Goal: Task Accomplishment & Management: Use online tool/utility

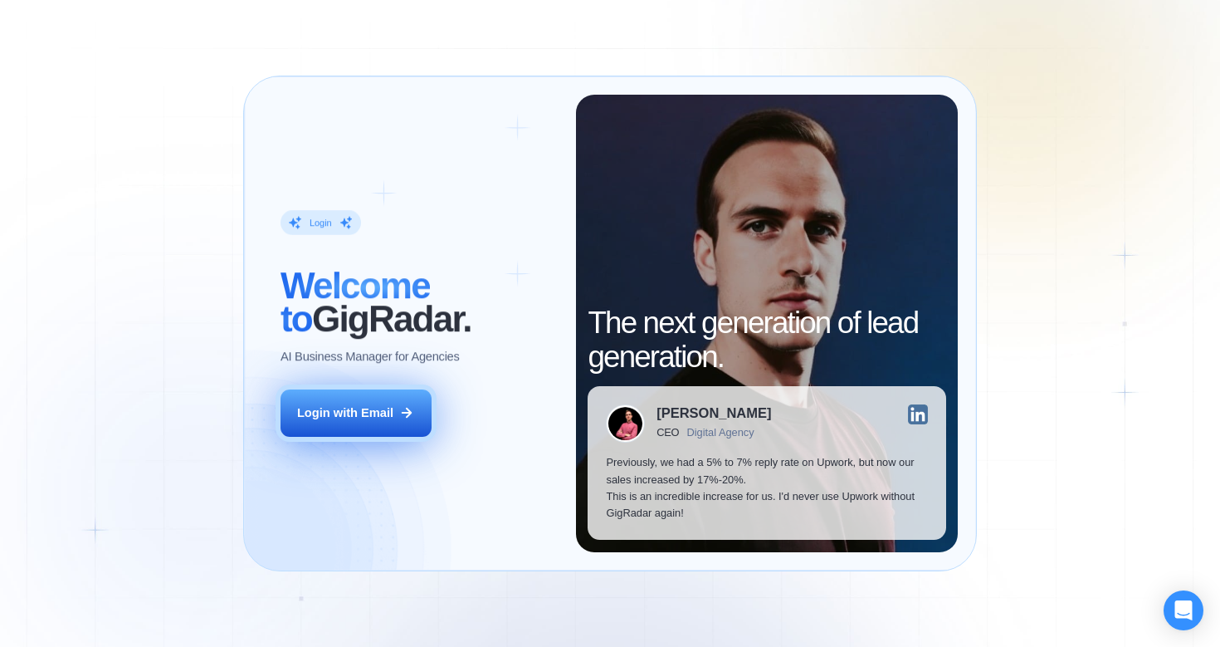
click at [363, 418] on div "Login with Email" at bounding box center [345, 412] width 96 height 17
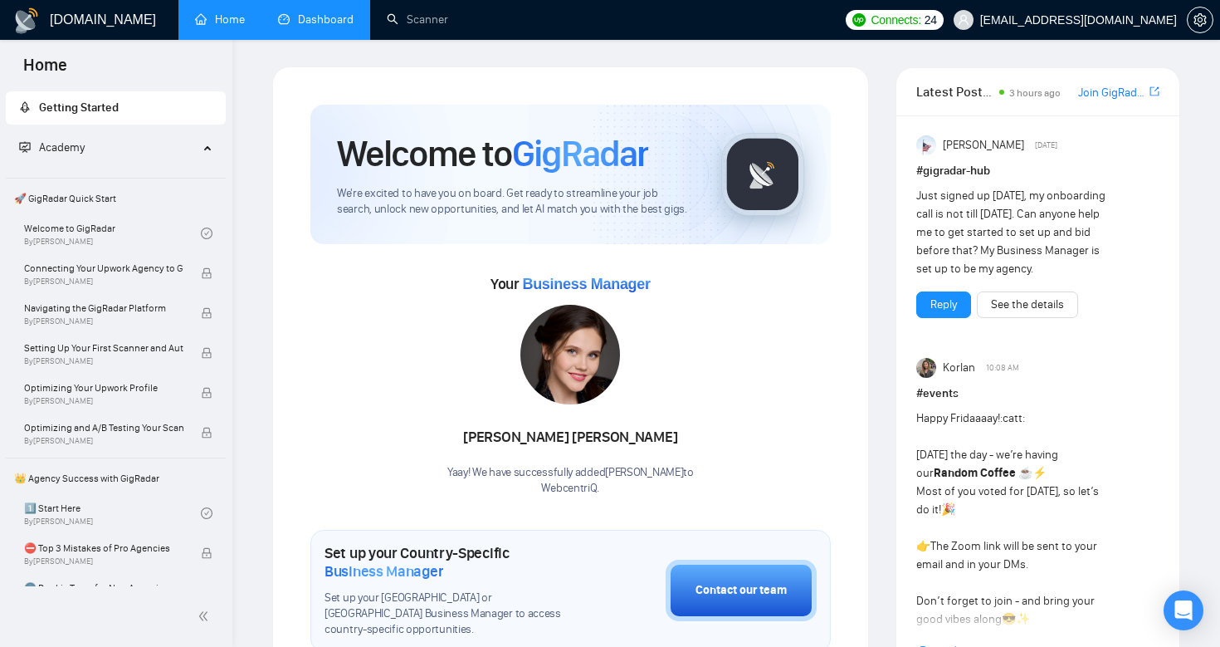
click at [339, 22] on link "Dashboard" at bounding box center [316, 19] width 76 height 14
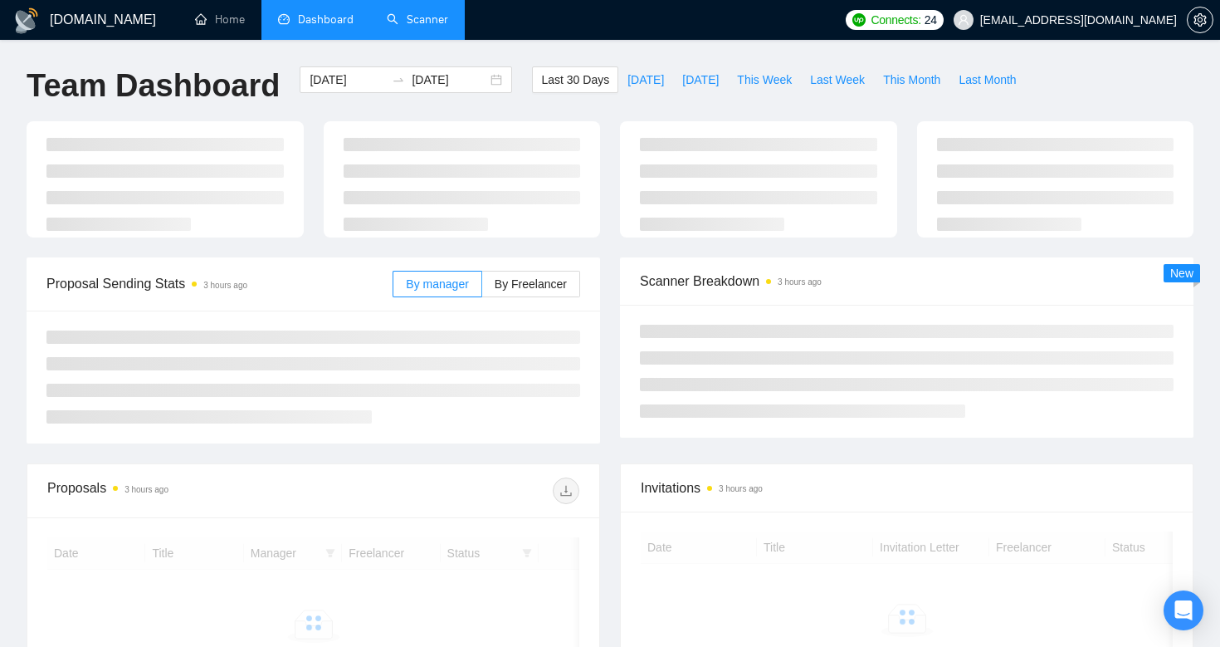
click at [442, 26] on link "Scanner" at bounding box center [417, 19] width 61 height 14
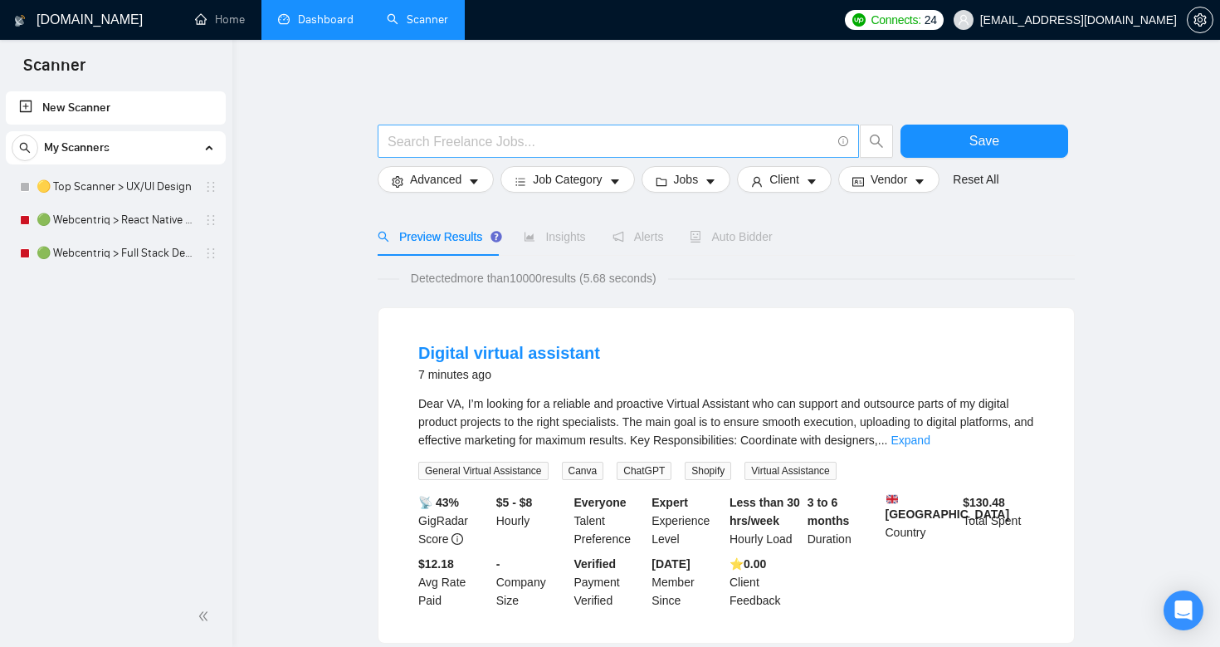
click at [496, 144] on input "text" at bounding box center [609, 141] width 443 height 21
type input "full stack"
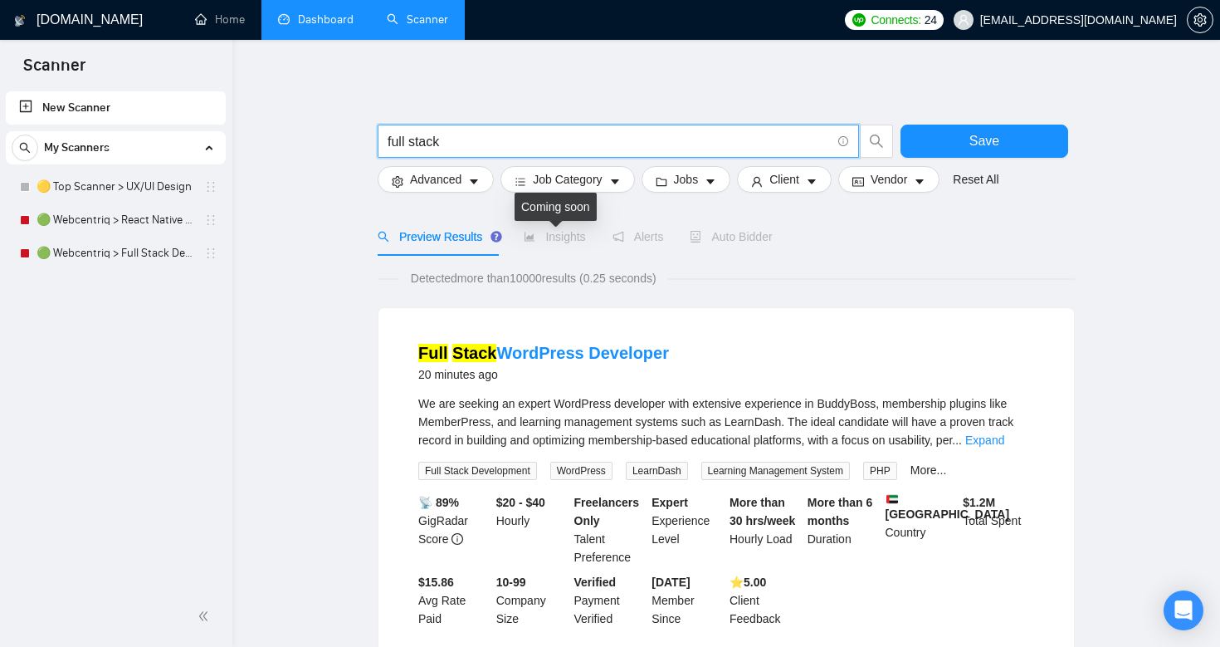
click at [565, 233] on span "Insights" at bounding box center [554, 236] width 61 height 13
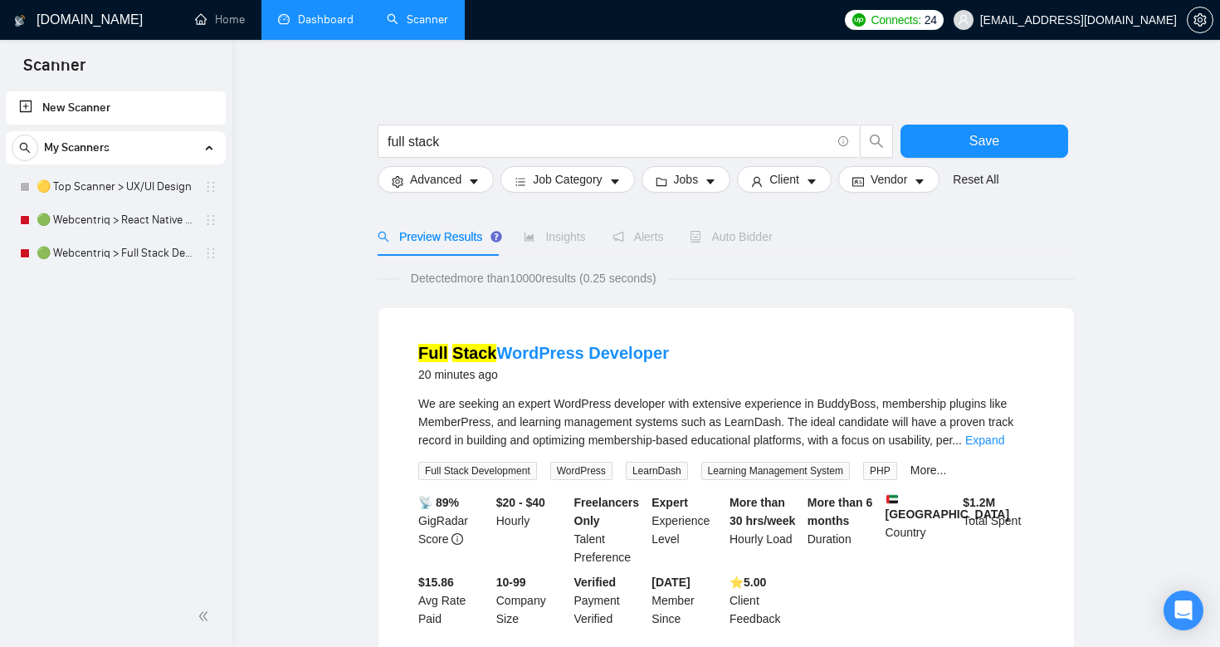
scroll to position [42, 0]
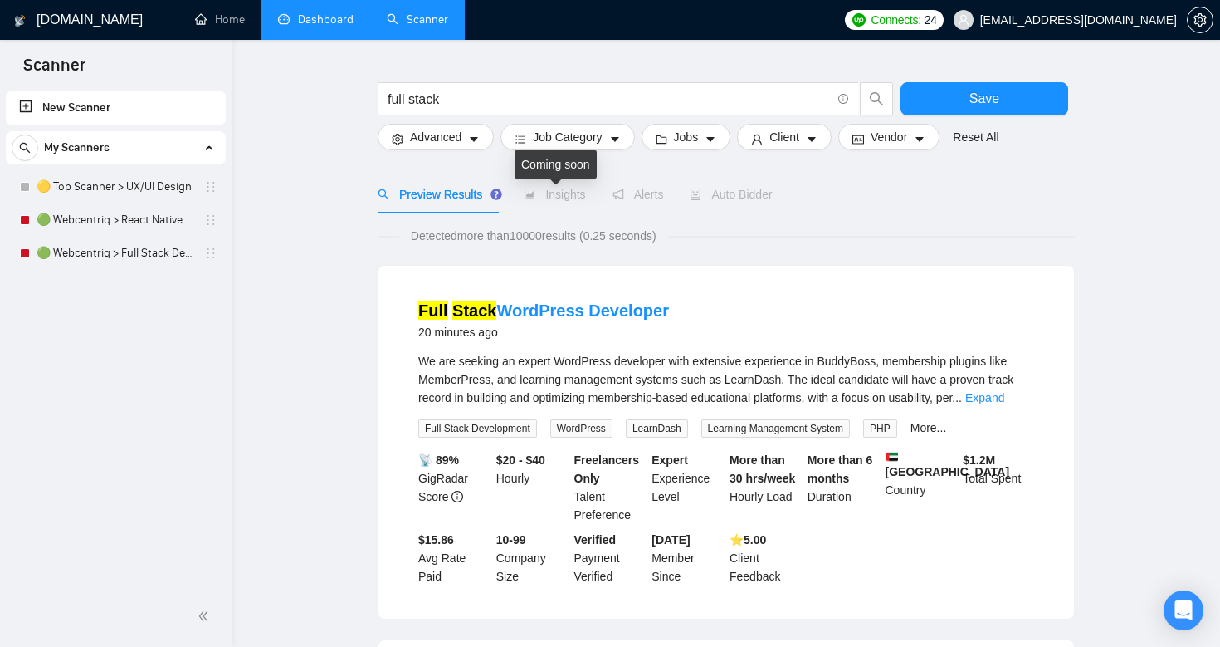
click at [564, 193] on span "Insights" at bounding box center [554, 194] width 61 height 13
click at [477, 94] on input "full stack" at bounding box center [609, 99] width 443 height 21
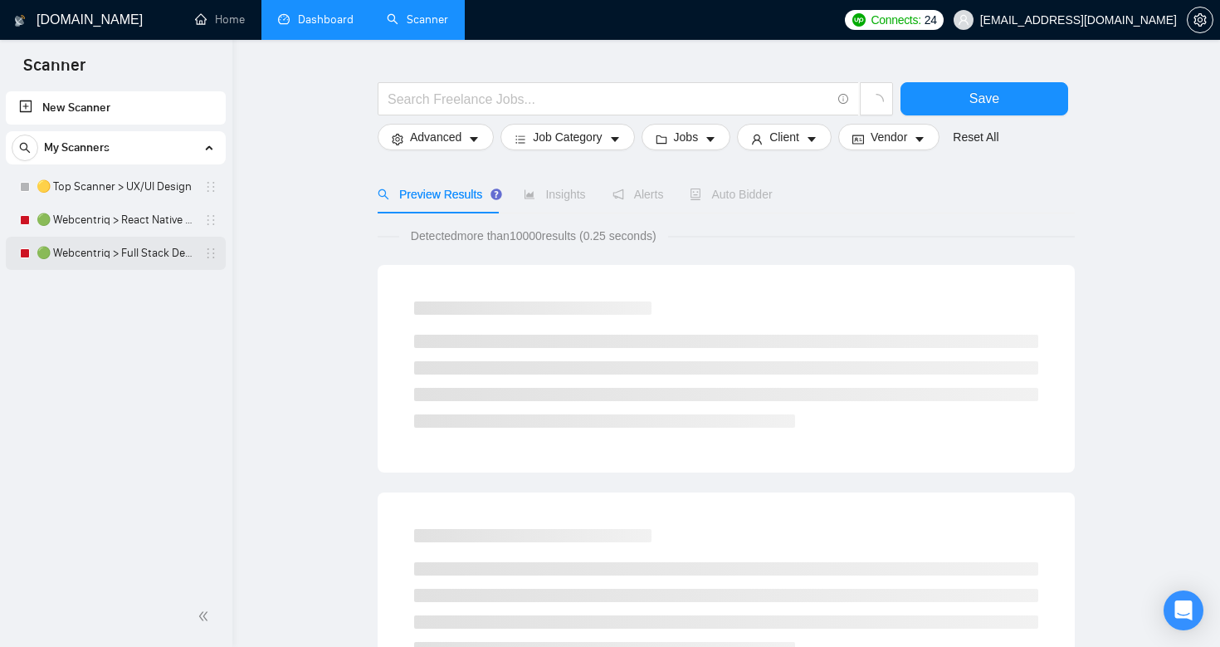
click at [116, 260] on link "🟢 Webcentriq > Full Stack Developer [[PERSON_NAME]]" at bounding box center [116, 253] width 158 height 33
click at [73, 252] on link "🟢 Webcentriq > Full Stack Developer [[PERSON_NAME]]" at bounding box center [116, 253] width 158 height 33
click at [102, 264] on link "🟢 Webcentriq > Full Stack Developer [[PERSON_NAME]]" at bounding box center [116, 253] width 158 height 33
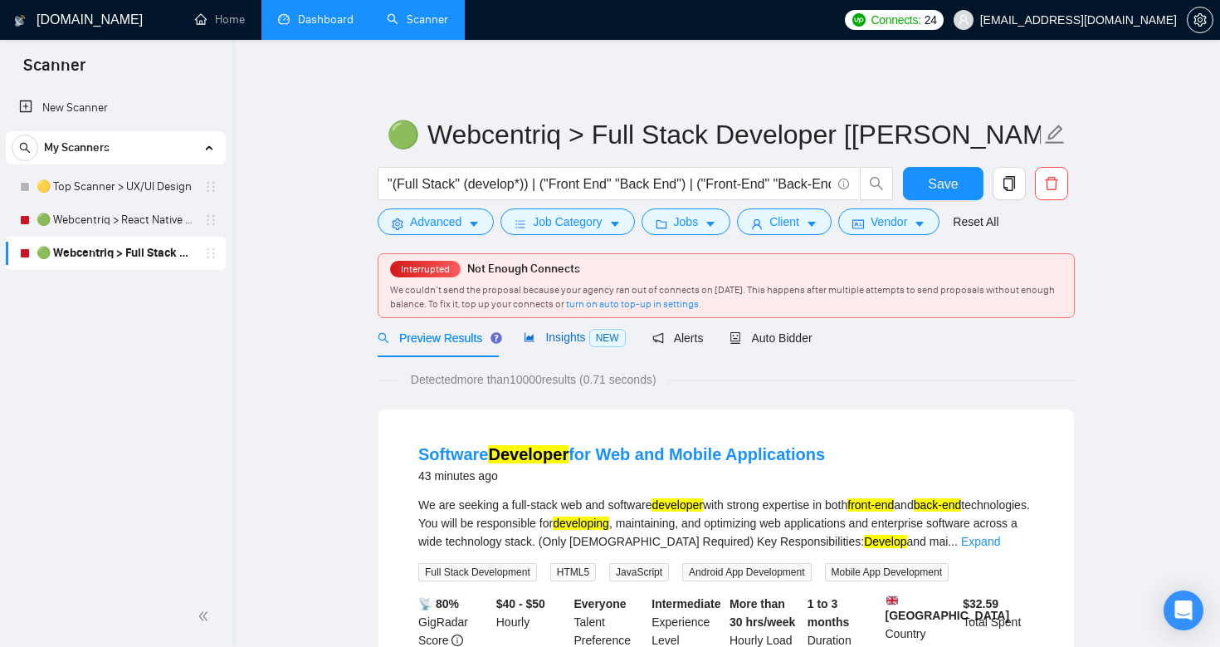
click at [561, 340] on span "Insights NEW" at bounding box center [574, 336] width 101 height 13
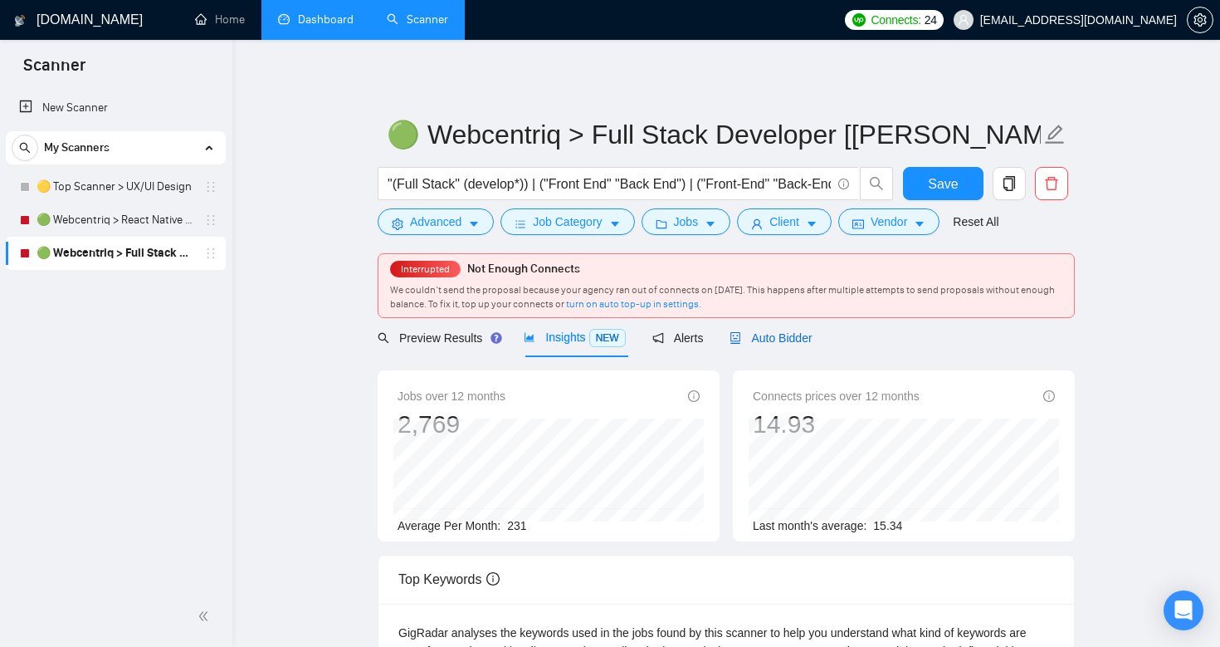
click at [771, 332] on span "Auto Bidder" at bounding box center [771, 337] width 82 height 13
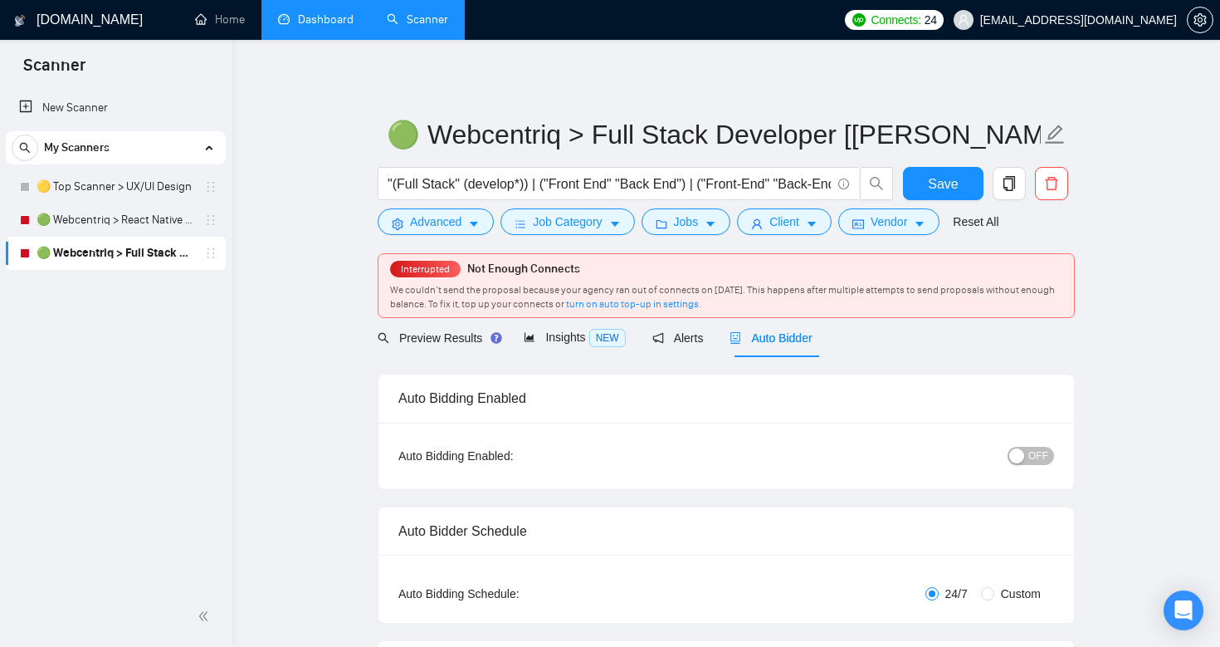
checkbox input "true"
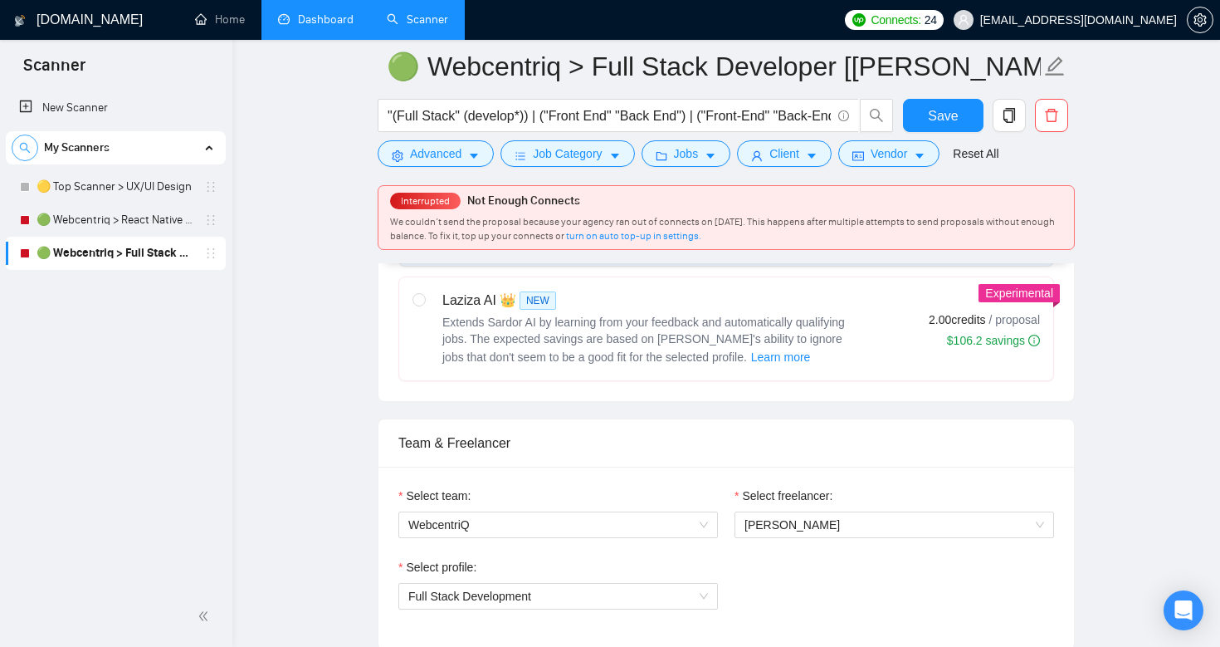
scroll to position [618, 0]
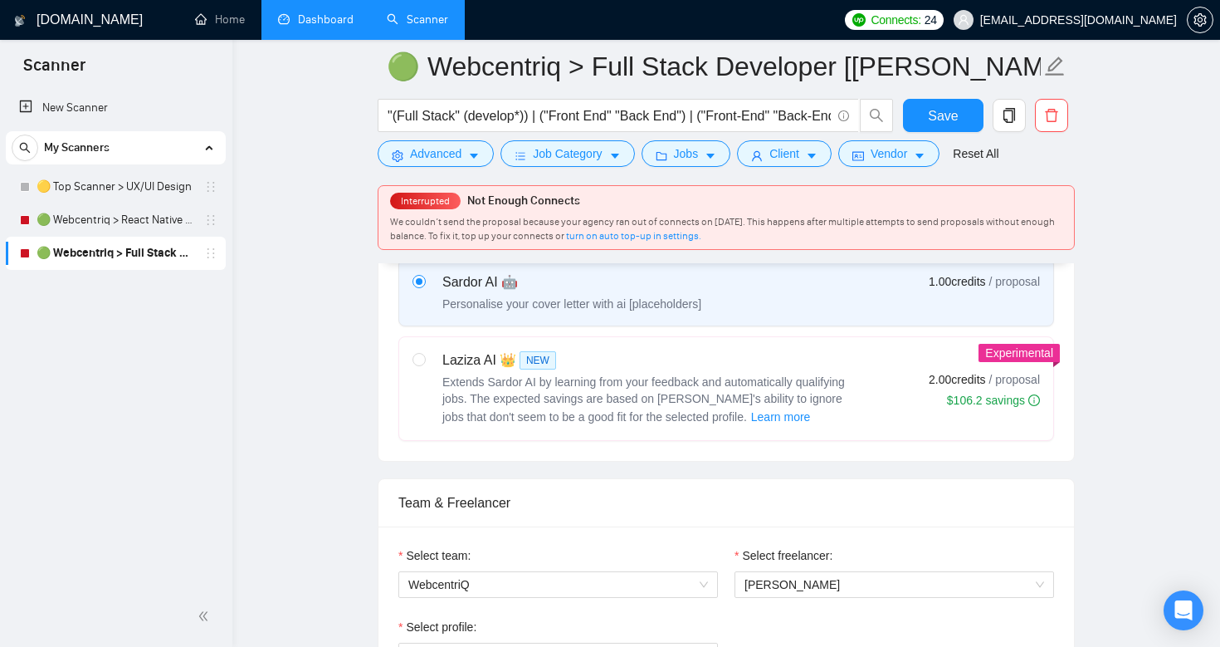
click at [308, 27] on link "Dashboard" at bounding box center [316, 19] width 76 height 14
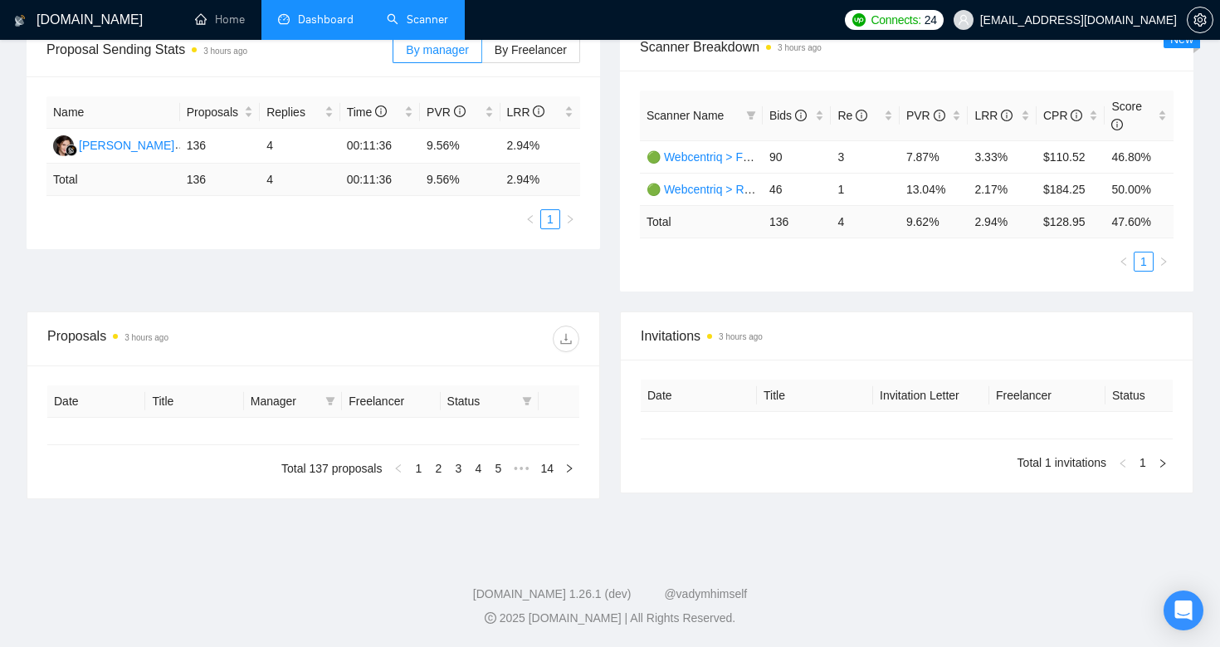
type input "[DATE]"
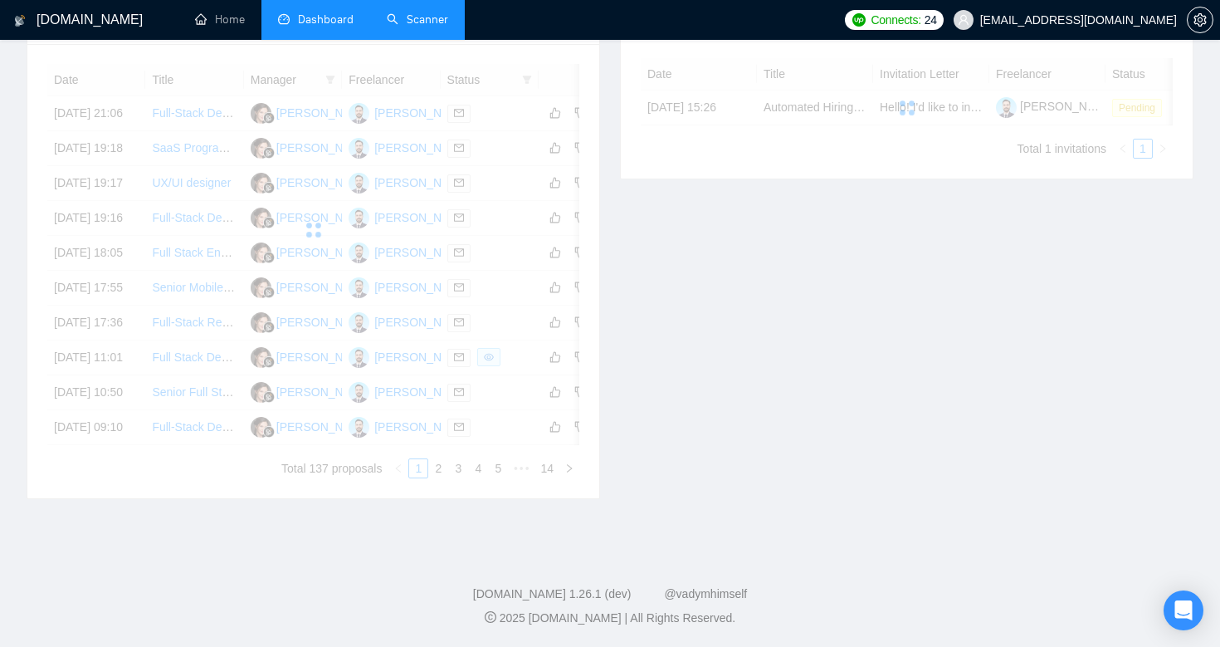
scroll to position [269, 0]
